Goal: Transaction & Acquisition: Book appointment/travel/reservation

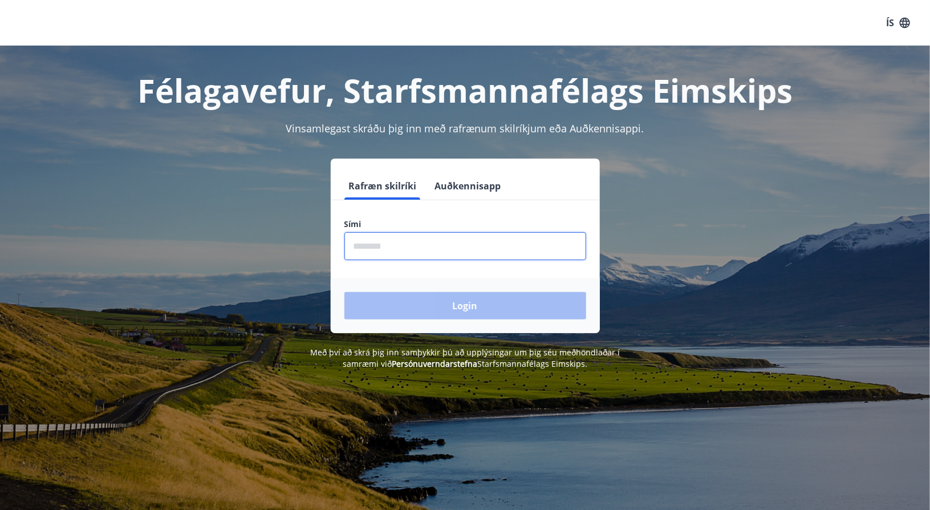
click at [367, 249] on input "phone" at bounding box center [466, 246] width 242 height 28
type input "********"
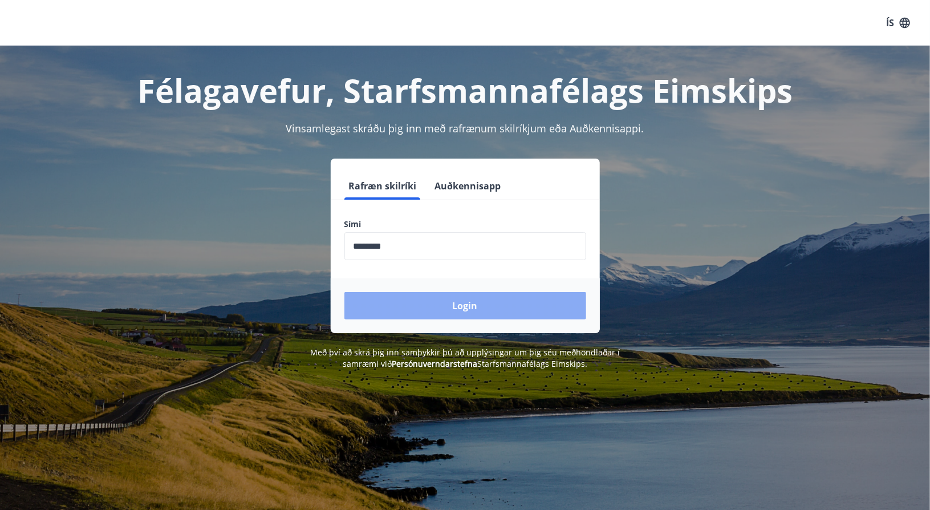
click at [410, 313] on button "Login" at bounding box center [466, 305] width 242 height 27
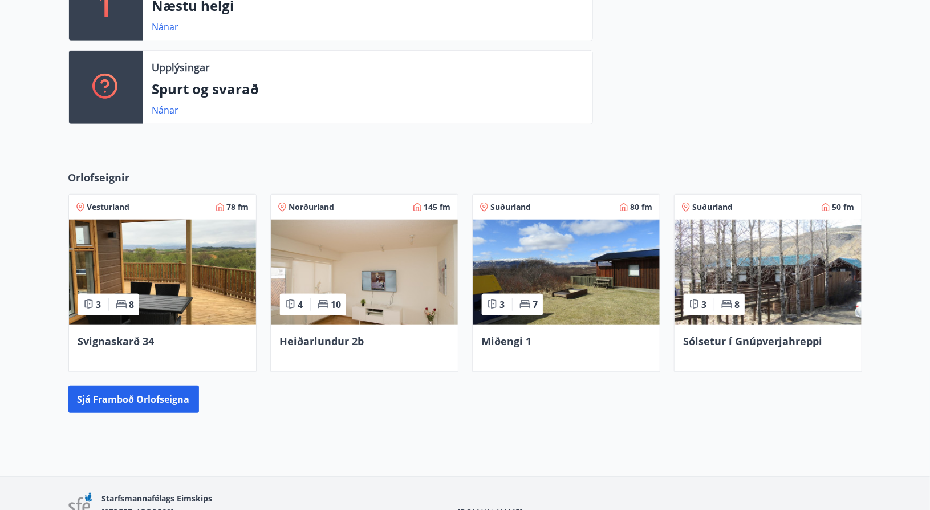
scroll to position [361, 0]
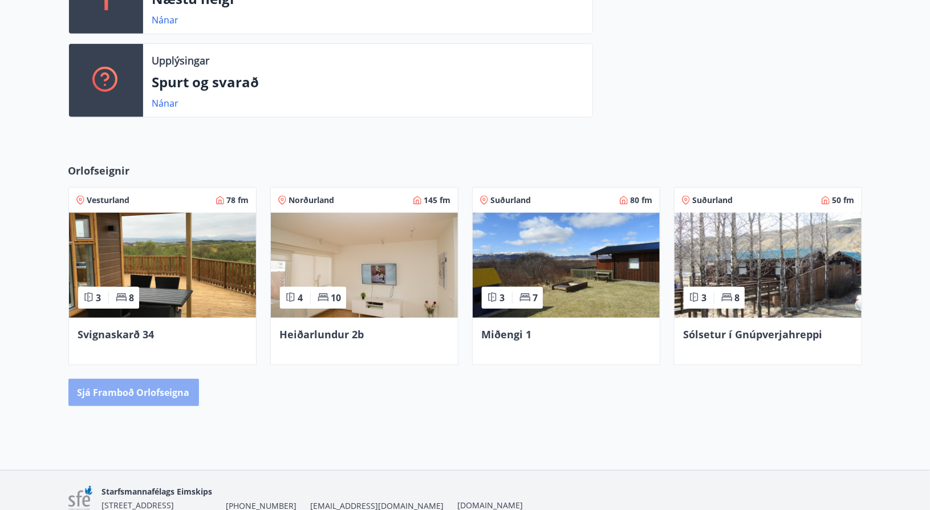
click at [137, 395] on button "Sjá framboð orlofseigna" at bounding box center [133, 392] width 131 height 27
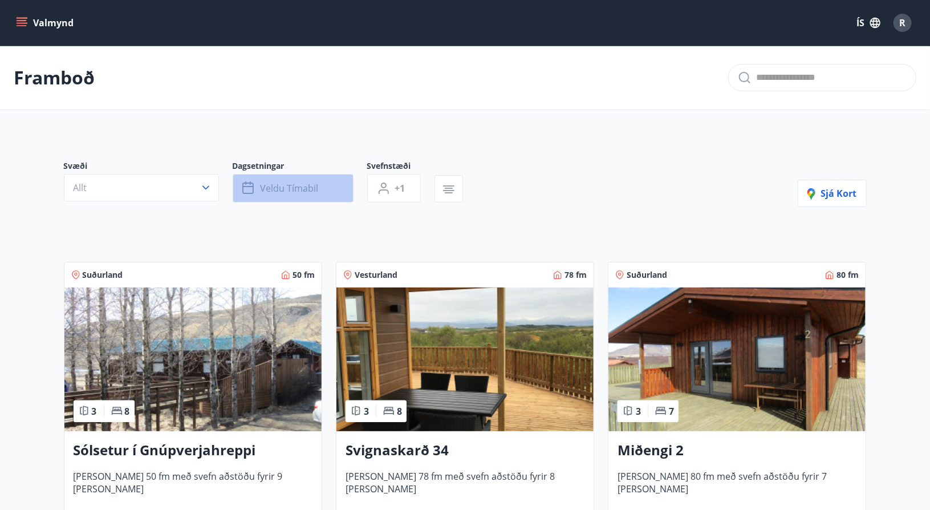
click at [298, 183] on span "Veldu tímabil" at bounding box center [290, 188] width 58 height 13
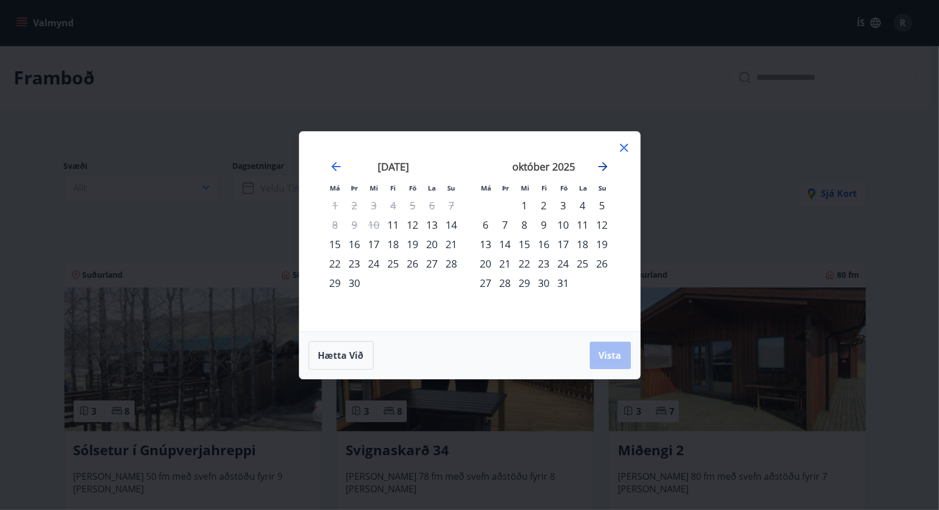
click at [606, 162] on icon "Move forward to switch to the next month." at bounding box center [603, 167] width 14 height 14
click at [556, 240] on div "14" at bounding box center [563, 243] width 19 height 19
click at [602, 243] on div "16" at bounding box center [602, 243] width 19 height 19
click at [606, 356] on span "Vista" at bounding box center [610, 355] width 23 height 13
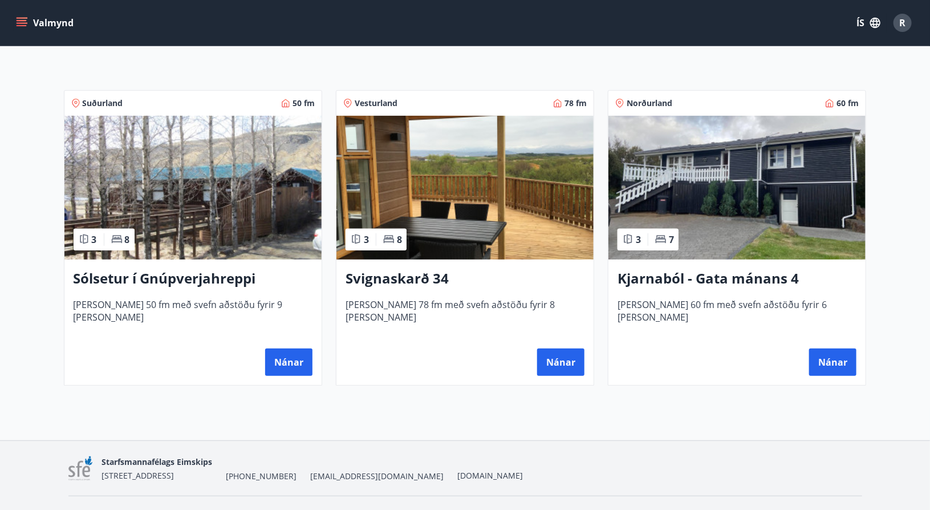
scroll to position [176, 0]
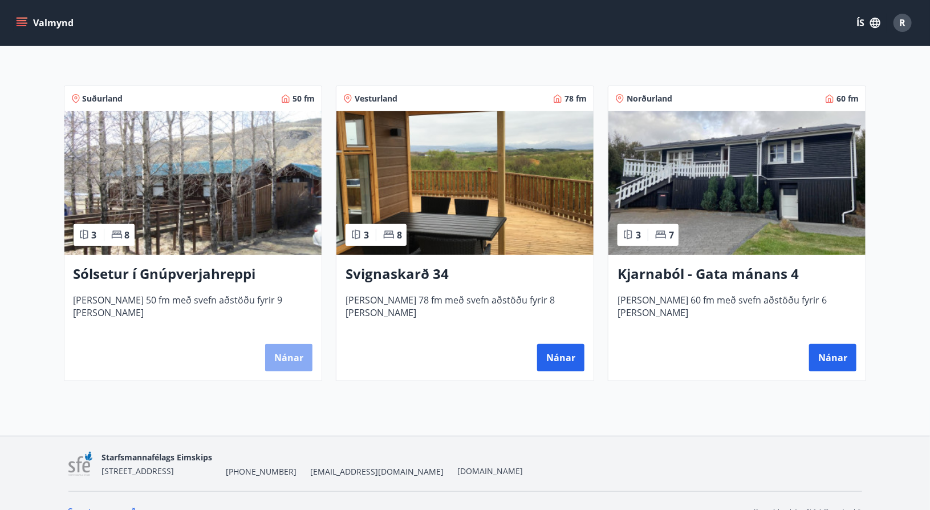
click at [297, 362] on button "Nánar" at bounding box center [288, 357] width 47 height 27
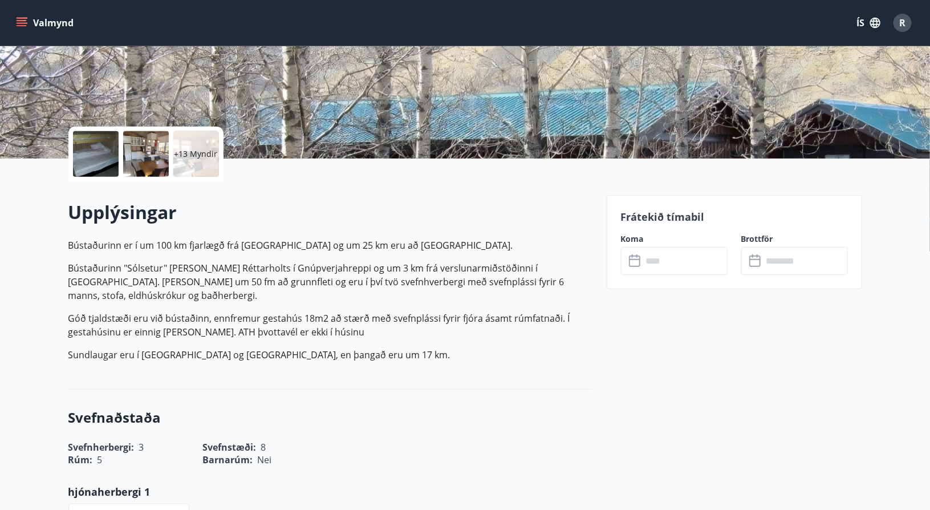
scroll to position [183, 0]
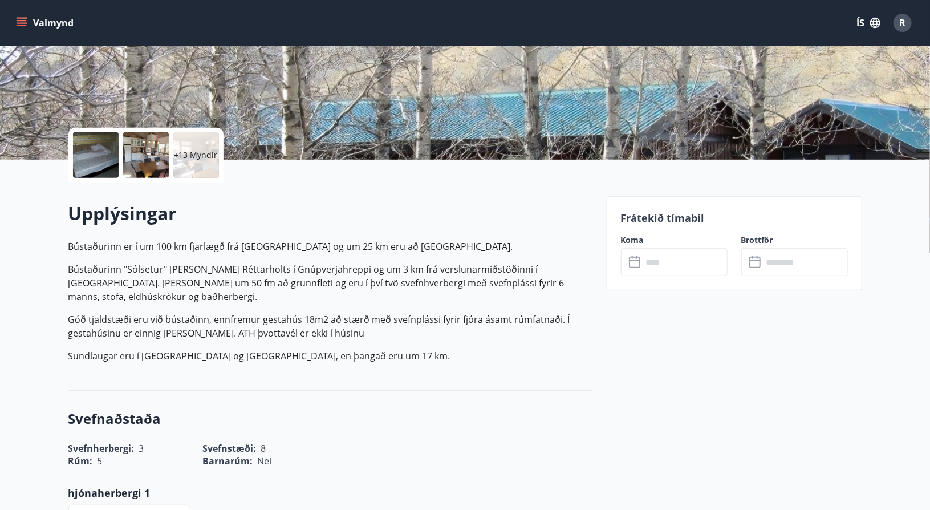
click at [20, 19] on icon "menu" at bounding box center [21, 22] width 11 height 11
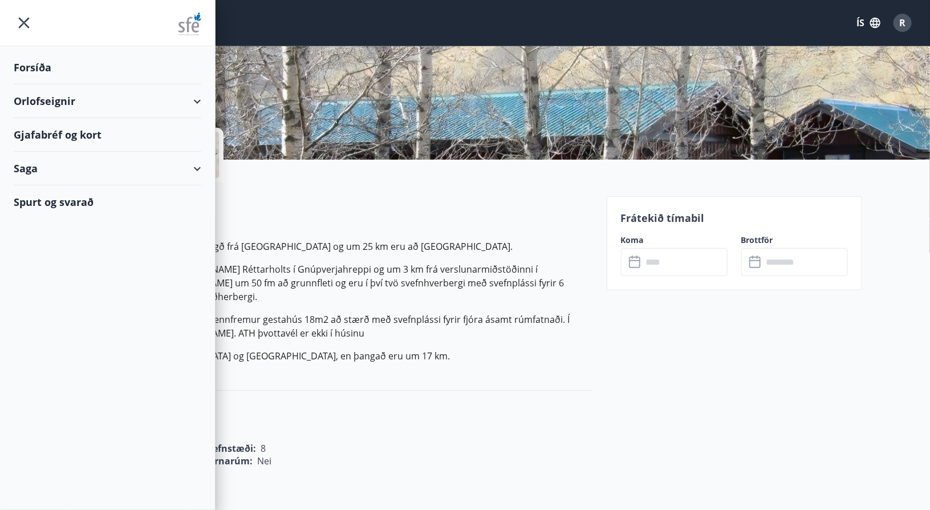
click at [35, 103] on div "Orlofseignir" at bounding box center [108, 101] width 188 height 34
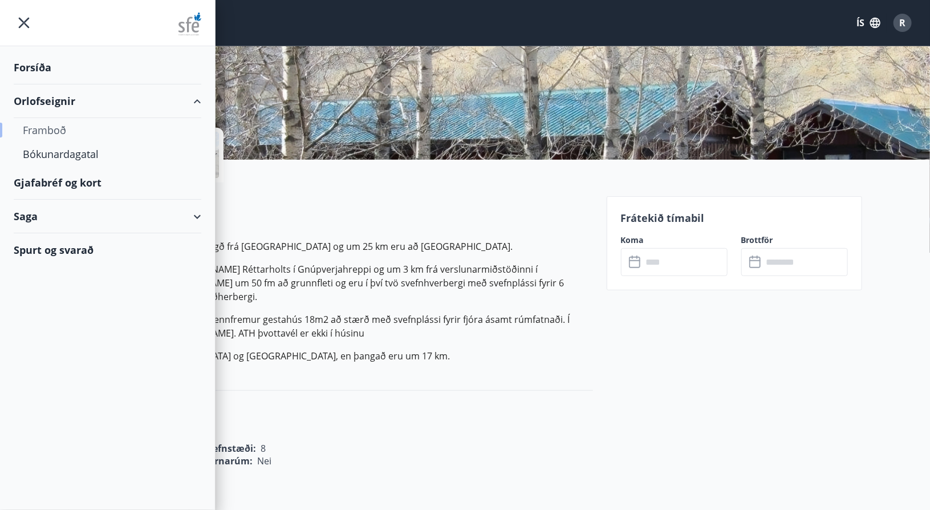
click at [46, 133] on div "Framboð" at bounding box center [107, 130] width 169 height 24
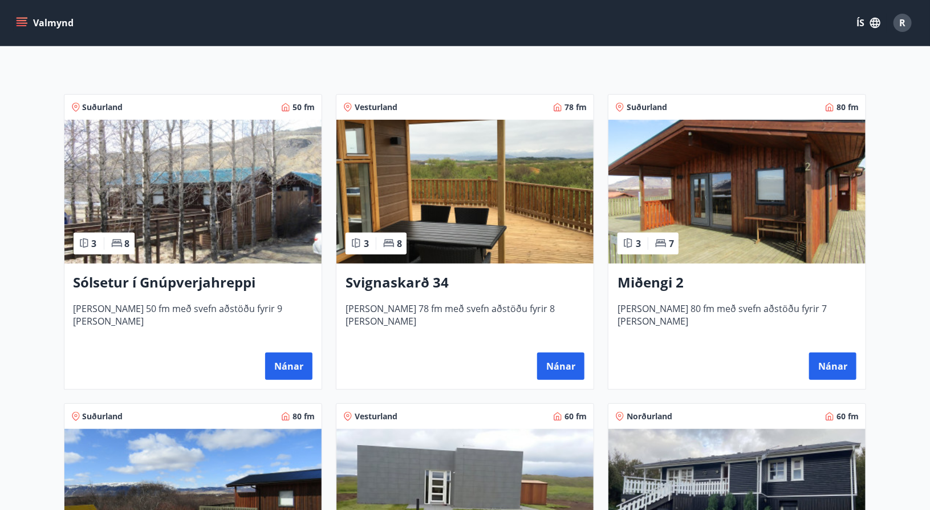
scroll to position [167, 0]
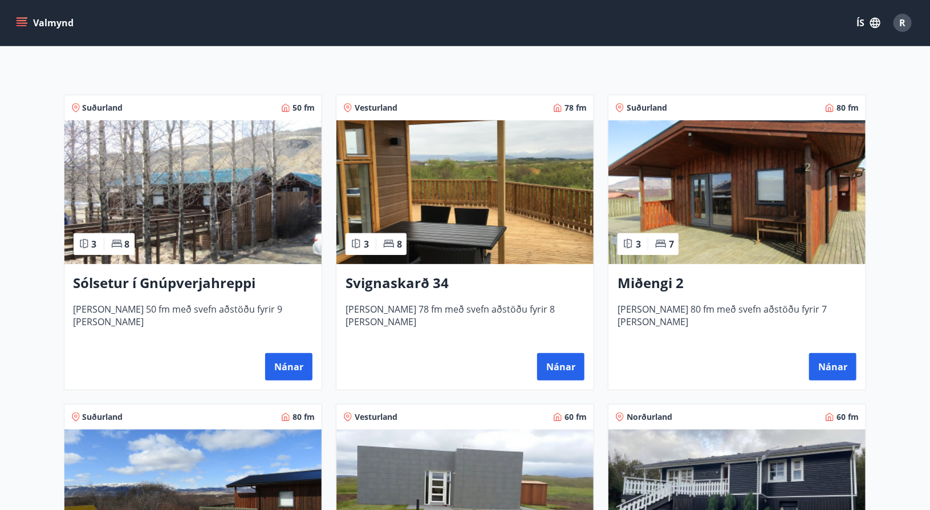
click at [483, 177] on img at bounding box center [465, 192] width 257 height 144
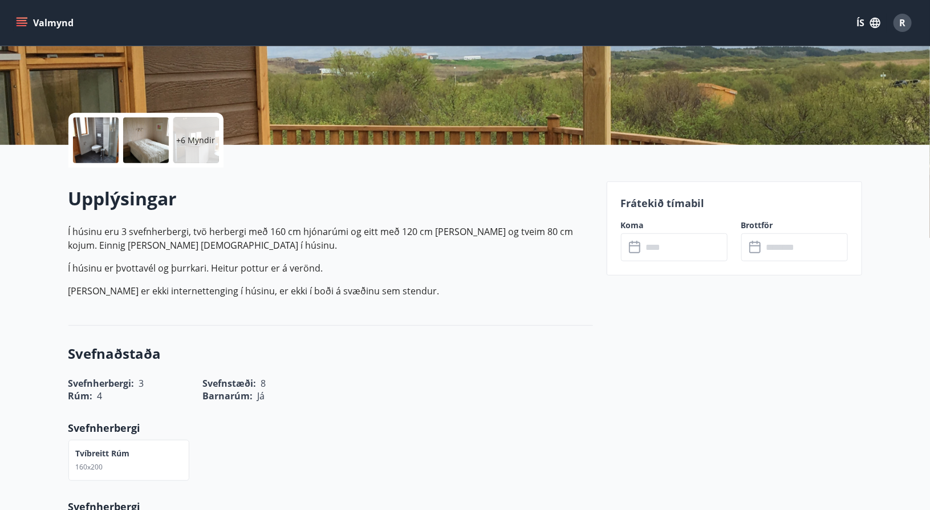
scroll to position [205, 0]
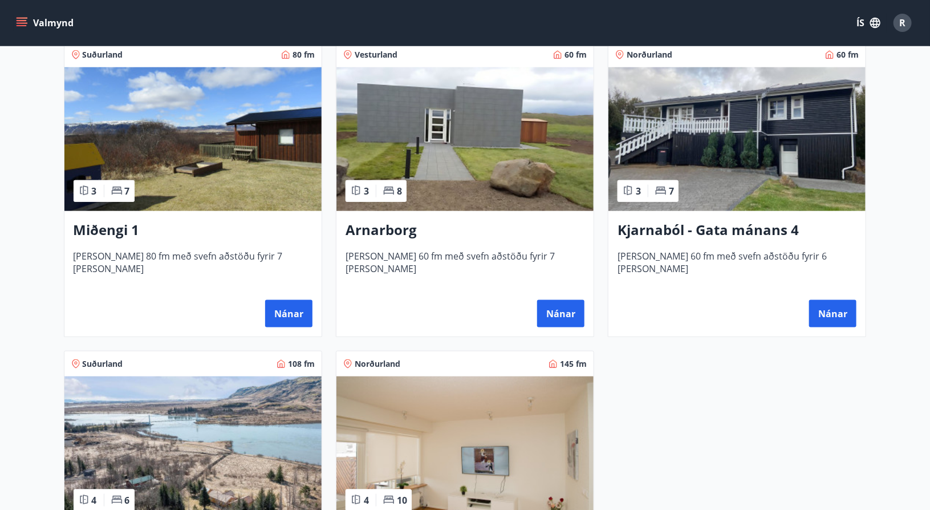
scroll to position [525, 0]
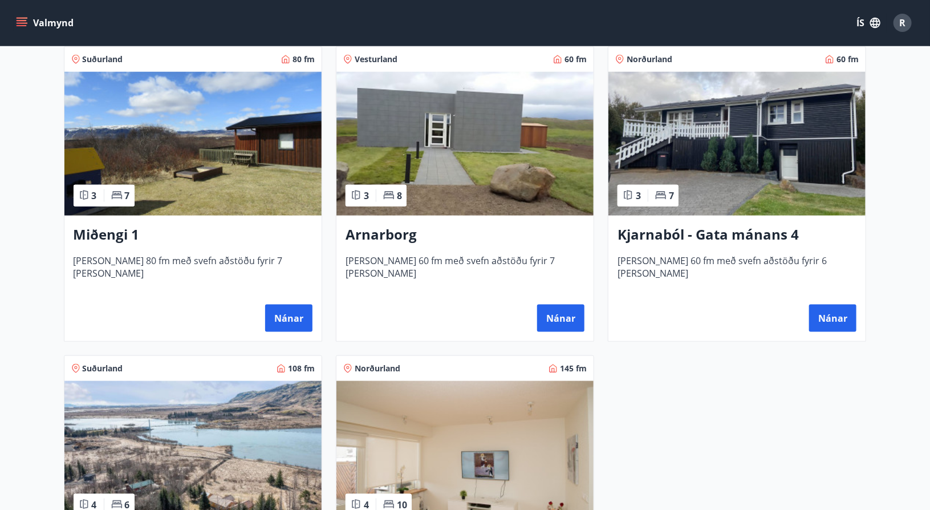
click at [698, 206] on img at bounding box center [737, 144] width 257 height 144
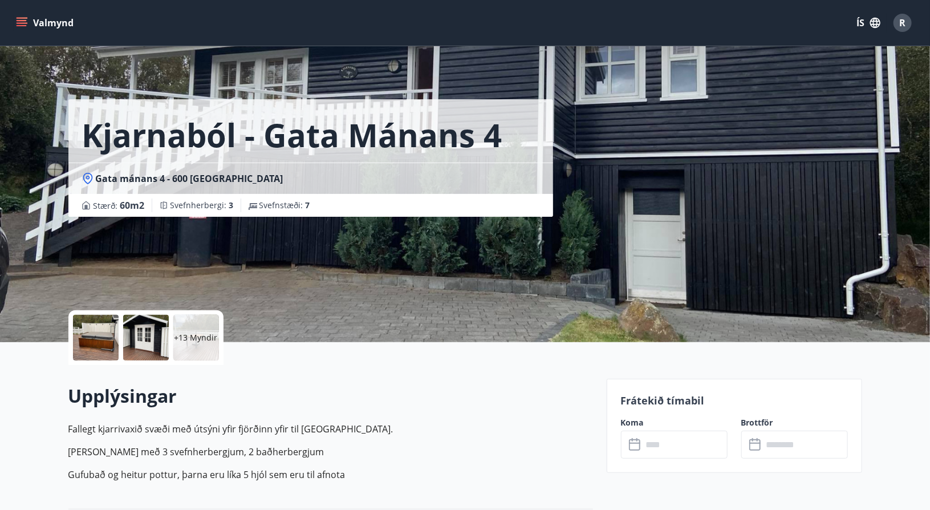
click at [16, 28] on icon "menu" at bounding box center [21, 22] width 11 height 11
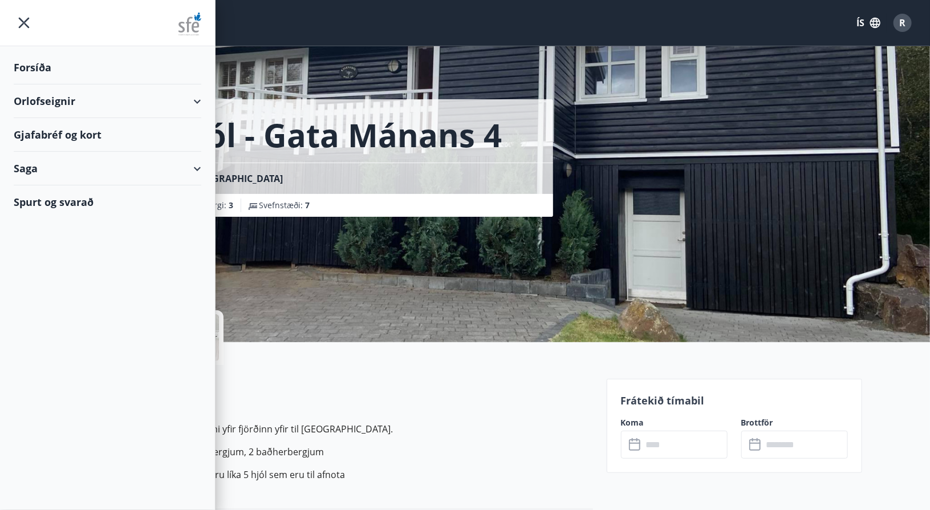
click at [64, 104] on div "Orlofseignir" at bounding box center [108, 101] width 188 height 34
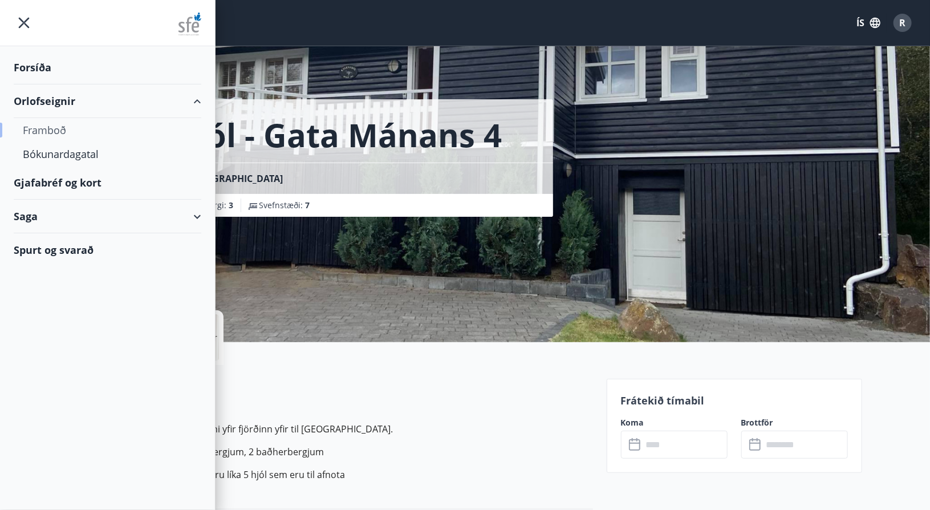
click at [62, 130] on div "Framboð" at bounding box center [107, 130] width 169 height 24
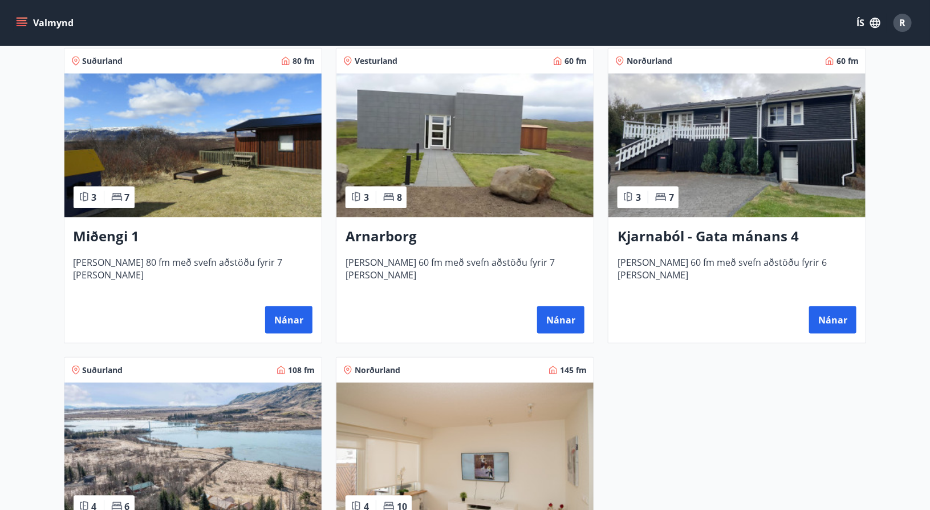
scroll to position [525, 0]
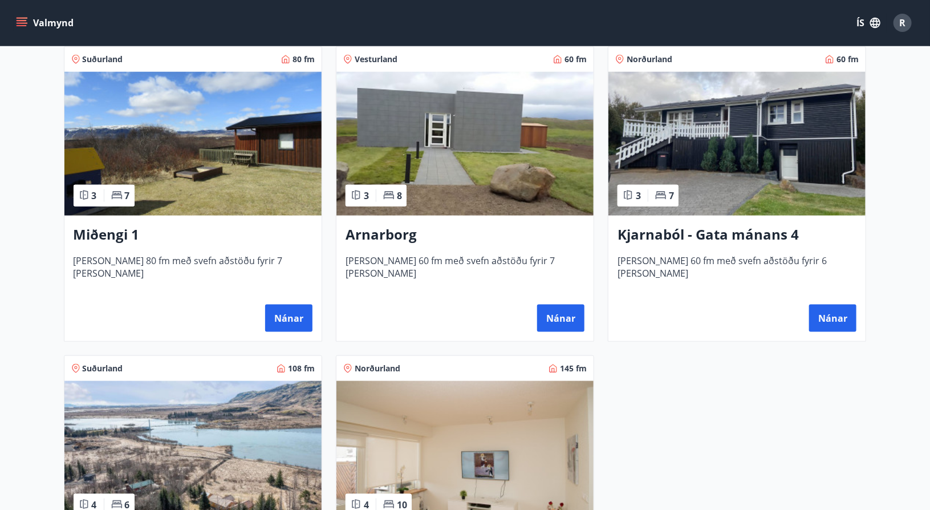
click at [459, 236] on h3 "Arnarborg" at bounding box center [465, 235] width 239 height 21
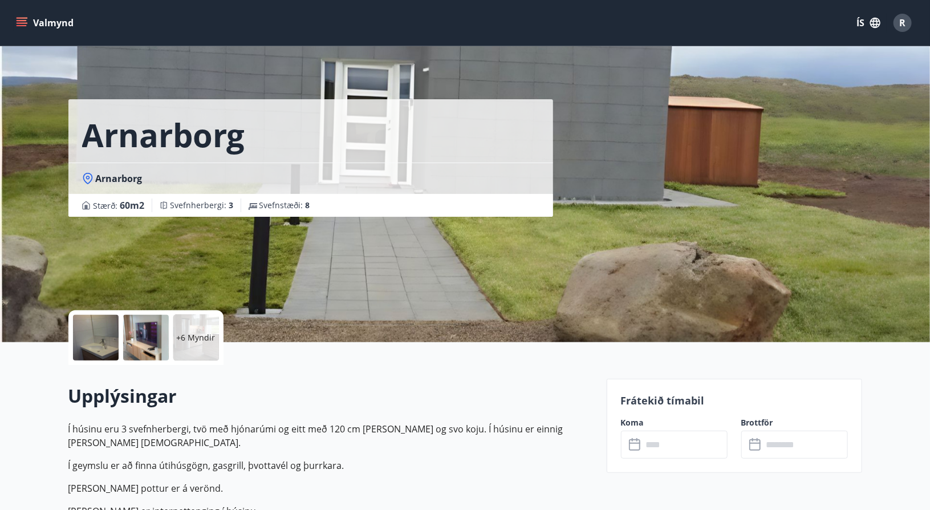
click at [638, 446] on icon at bounding box center [636, 445] width 14 height 14
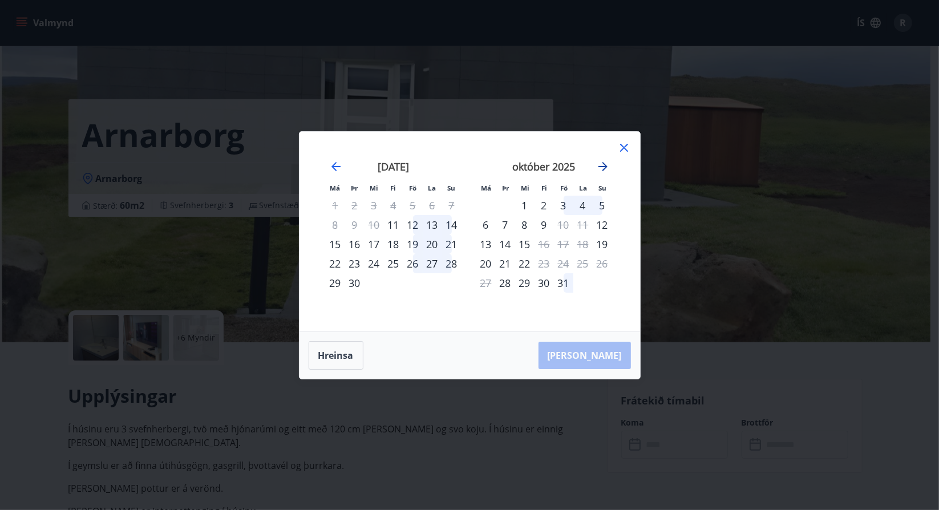
click at [605, 165] on icon "Move forward to switch to the next month." at bounding box center [602, 166] width 9 height 9
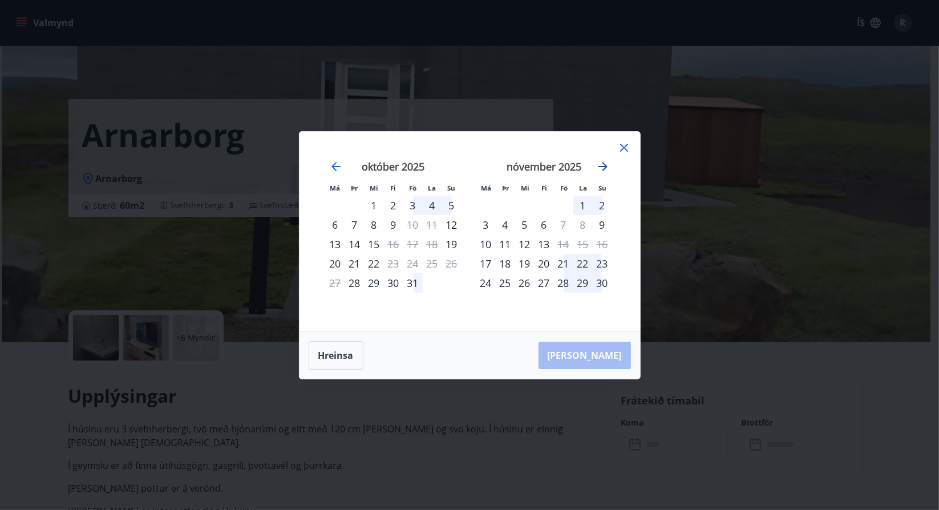
click at [605, 165] on icon "Move forward to switch to the next month." at bounding box center [602, 166] width 9 height 9
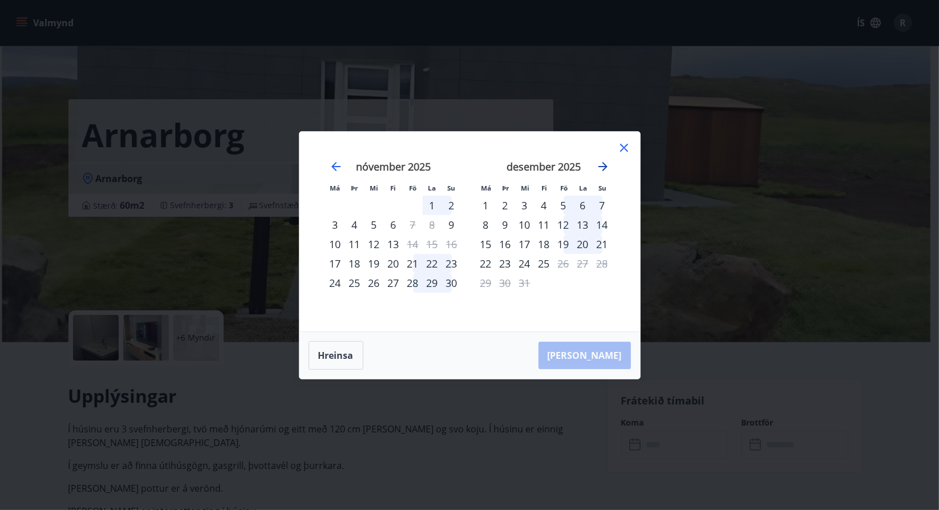
click at [605, 165] on icon "Move forward to switch to the next month." at bounding box center [602, 166] width 9 height 9
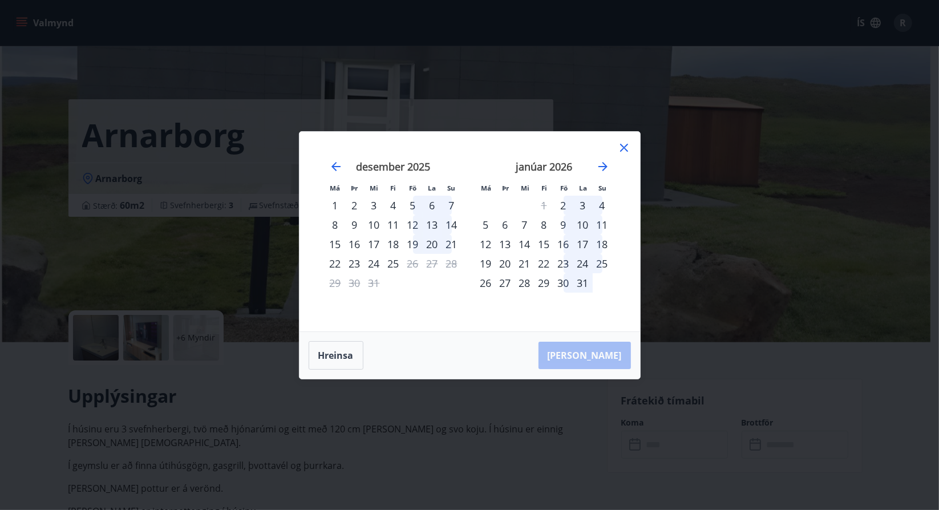
click at [618, 150] on icon at bounding box center [624, 148] width 14 height 14
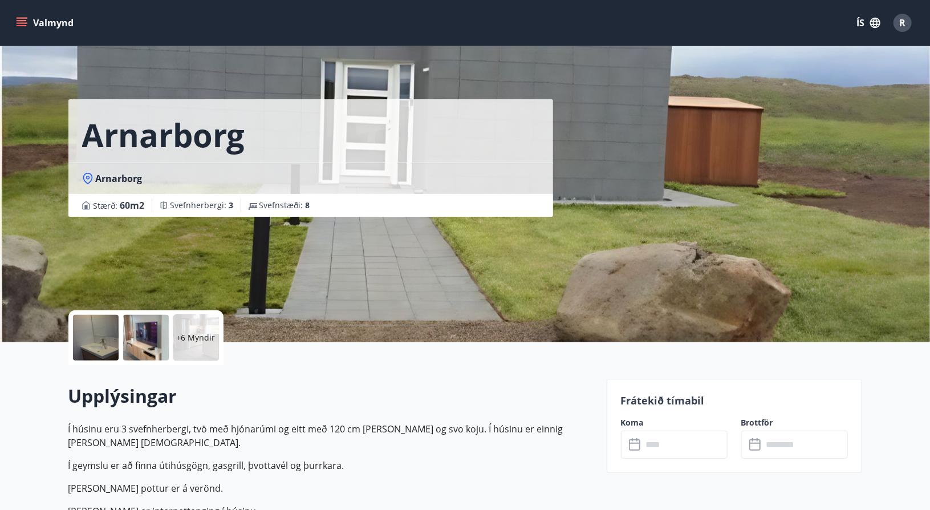
click at [16, 23] on icon "menu" at bounding box center [21, 22] width 11 height 11
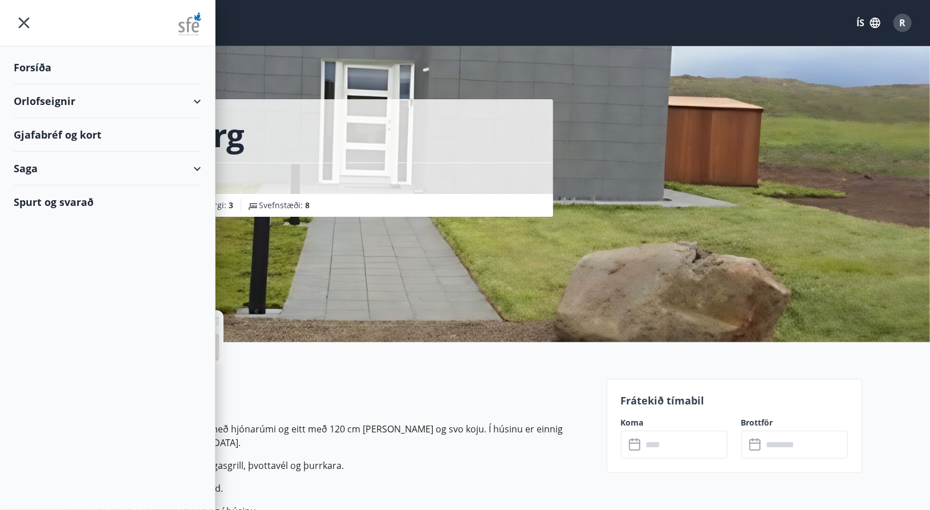
click at [120, 103] on div "Orlofseignir" at bounding box center [108, 101] width 188 height 34
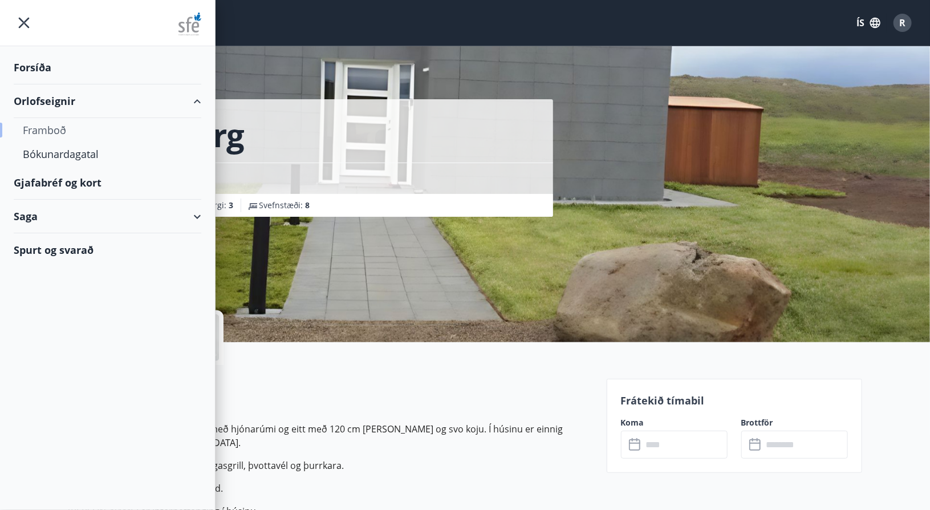
click at [63, 133] on div "Framboð" at bounding box center [107, 130] width 169 height 24
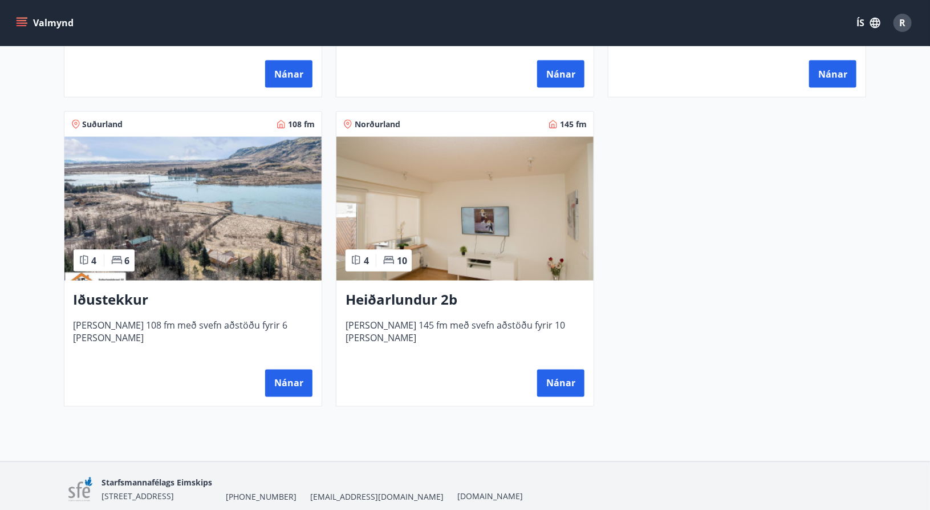
scroll to position [776, 0]
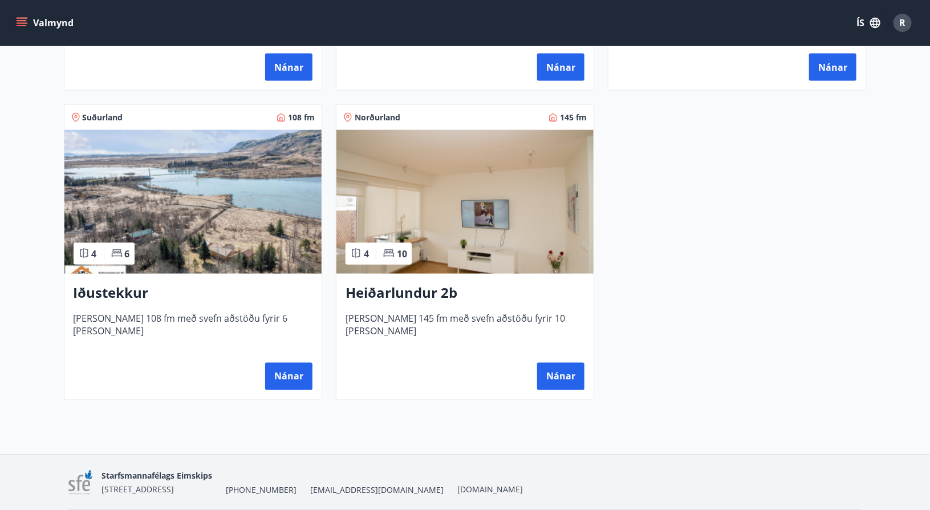
click at [398, 292] on h3 "Heiðarlundur 2b" at bounding box center [465, 293] width 239 height 21
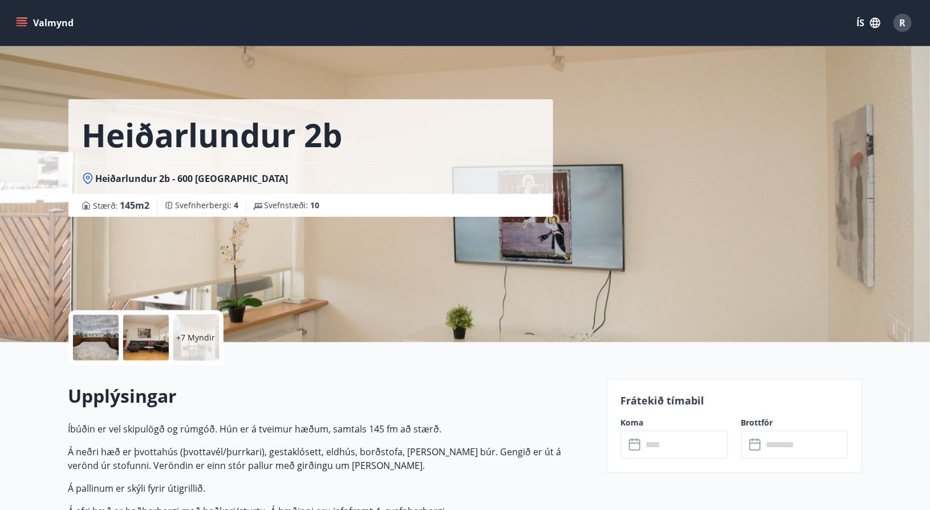
scroll to position [23, 0]
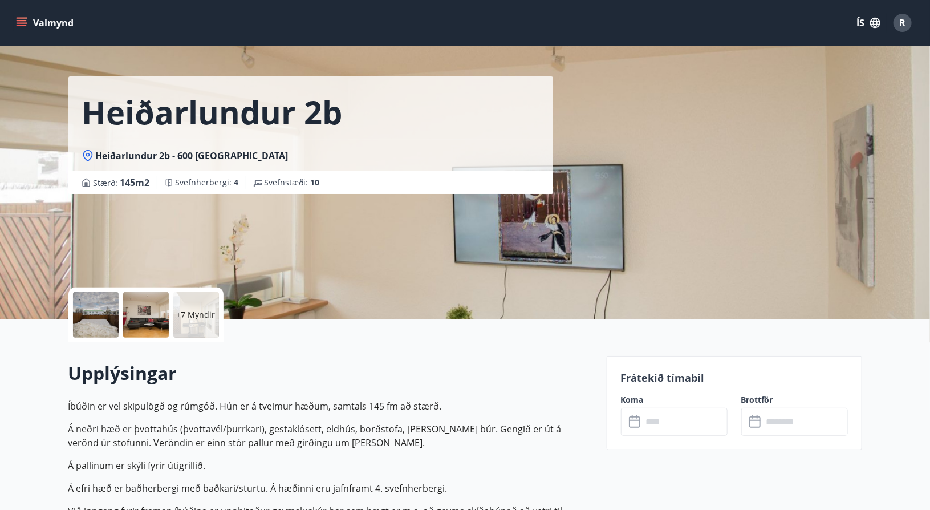
click at [82, 319] on div at bounding box center [96, 315] width 46 height 46
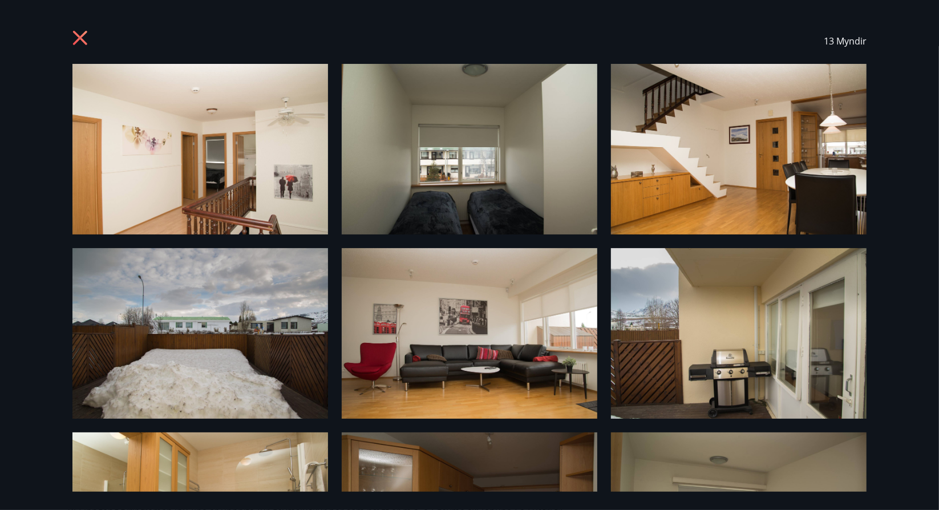
click at [84, 38] on icon at bounding box center [81, 39] width 18 height 18
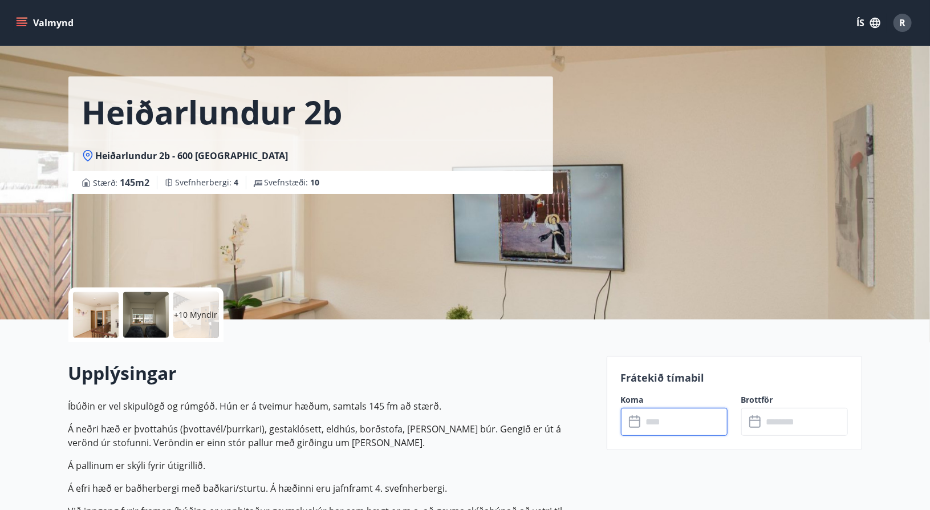
click at [682, 420] on input "text" at bounding box center [685, 422] width 85 height 28
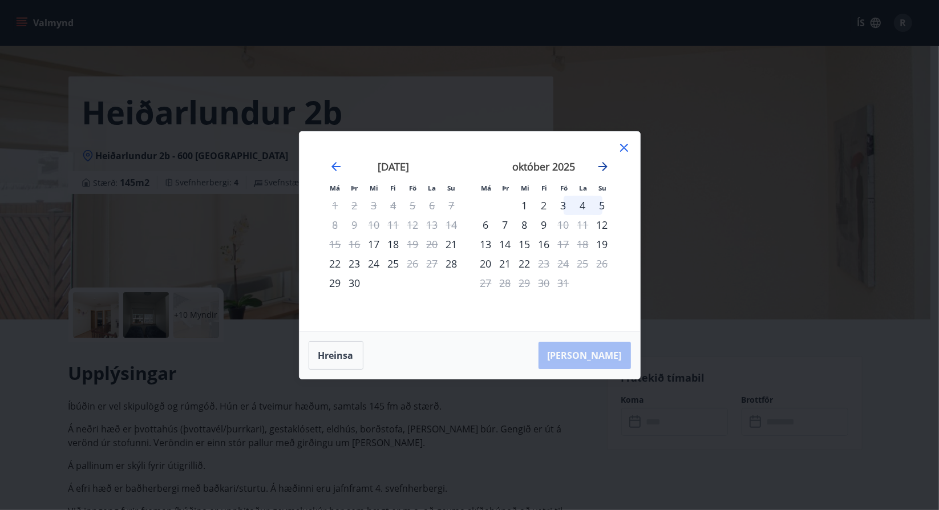
click at [604, 165] on icon "Move forward to switch to the next month." at bounding box center [603, 167] width 14 height 14
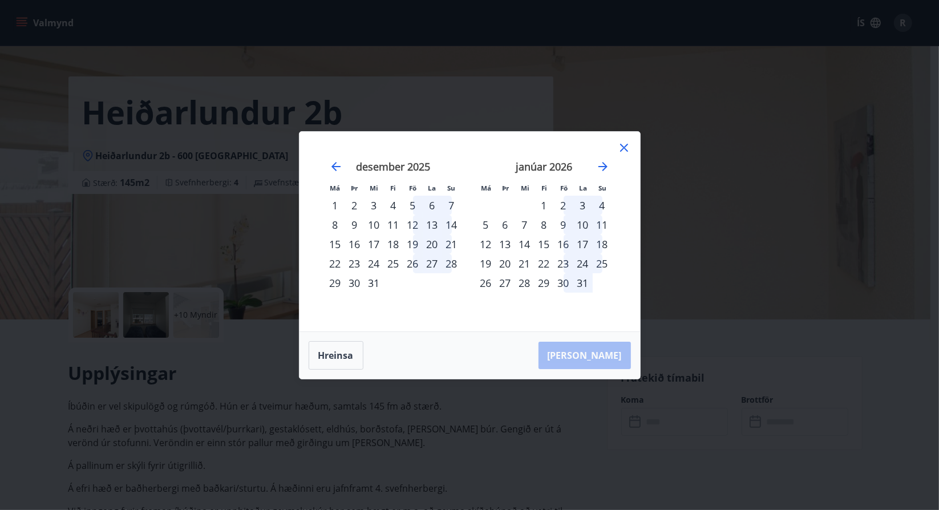
click at [567, 242] on div "16" at bounding box center [563, 243] width 19 height 19
click at [600, 242] on div "18" at bounding box center [602, 243] width 19 height 19
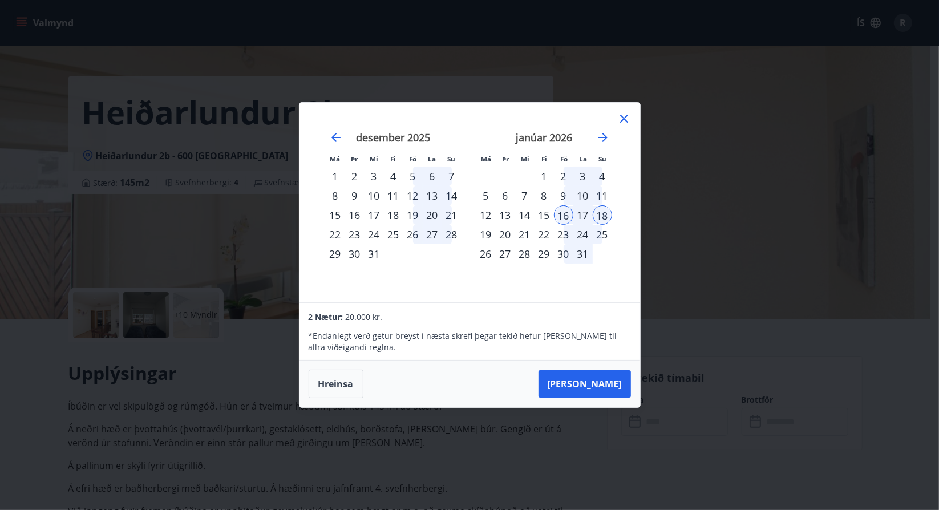
click at [625, 115] on icon at bounding box center [624, 119] width 14 height 14
